Goal: Navigation & Orientation: Find specific page/section

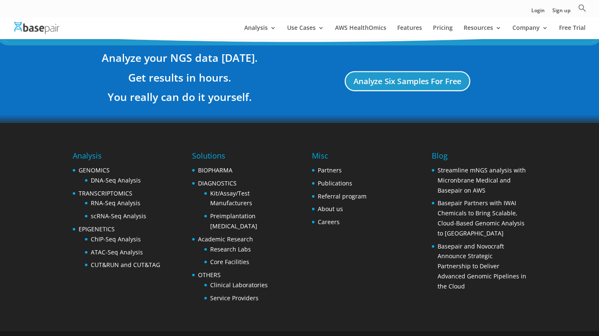
scroll to position [1615, 0]
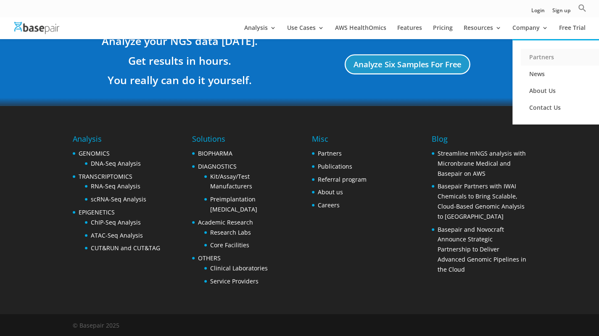
click at [544, 54] on link "Partners" at bounding box center [563, 57] width 84 height 17
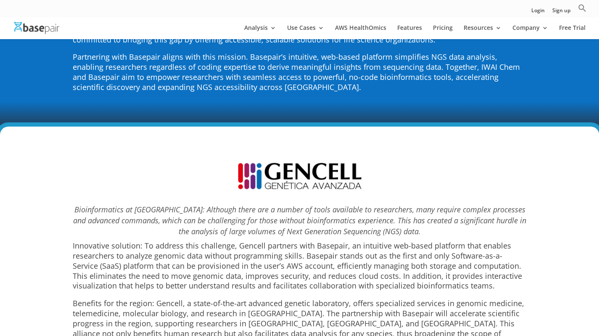
scroll to position [3713, 0]
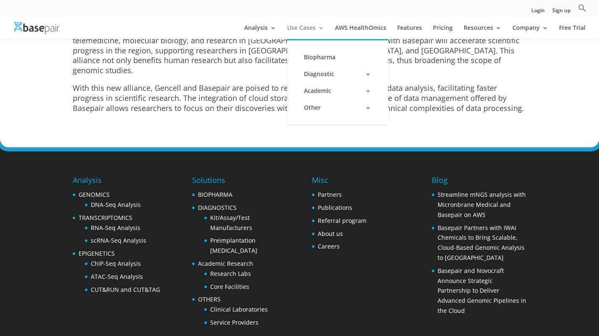
click at [320, 33] on link "Use Cases" at bounding box center [305, 32] width 37 height 14
